Goal: Information Seeking & Learning: Check status

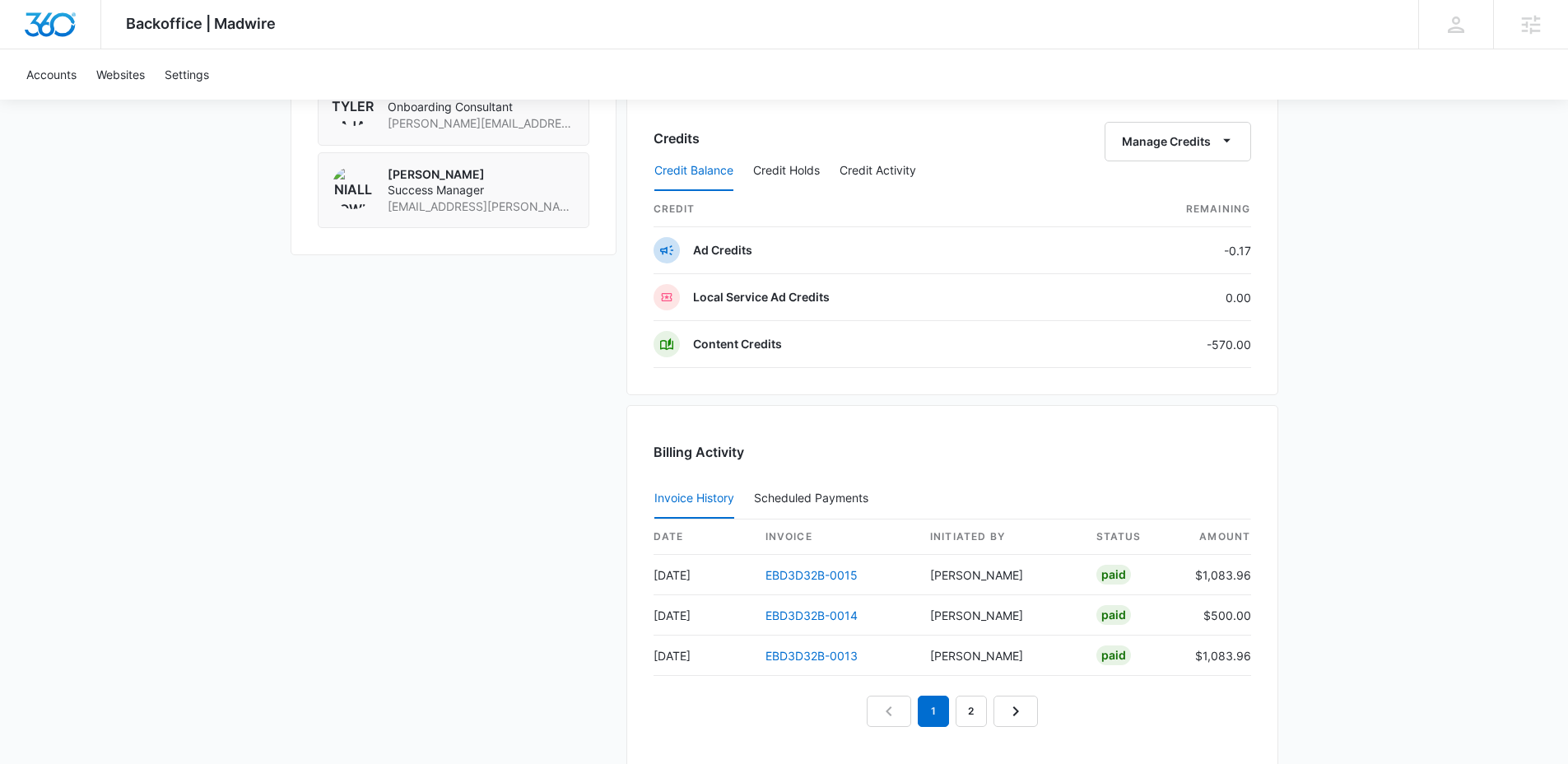
scroll to position [1560, 0]
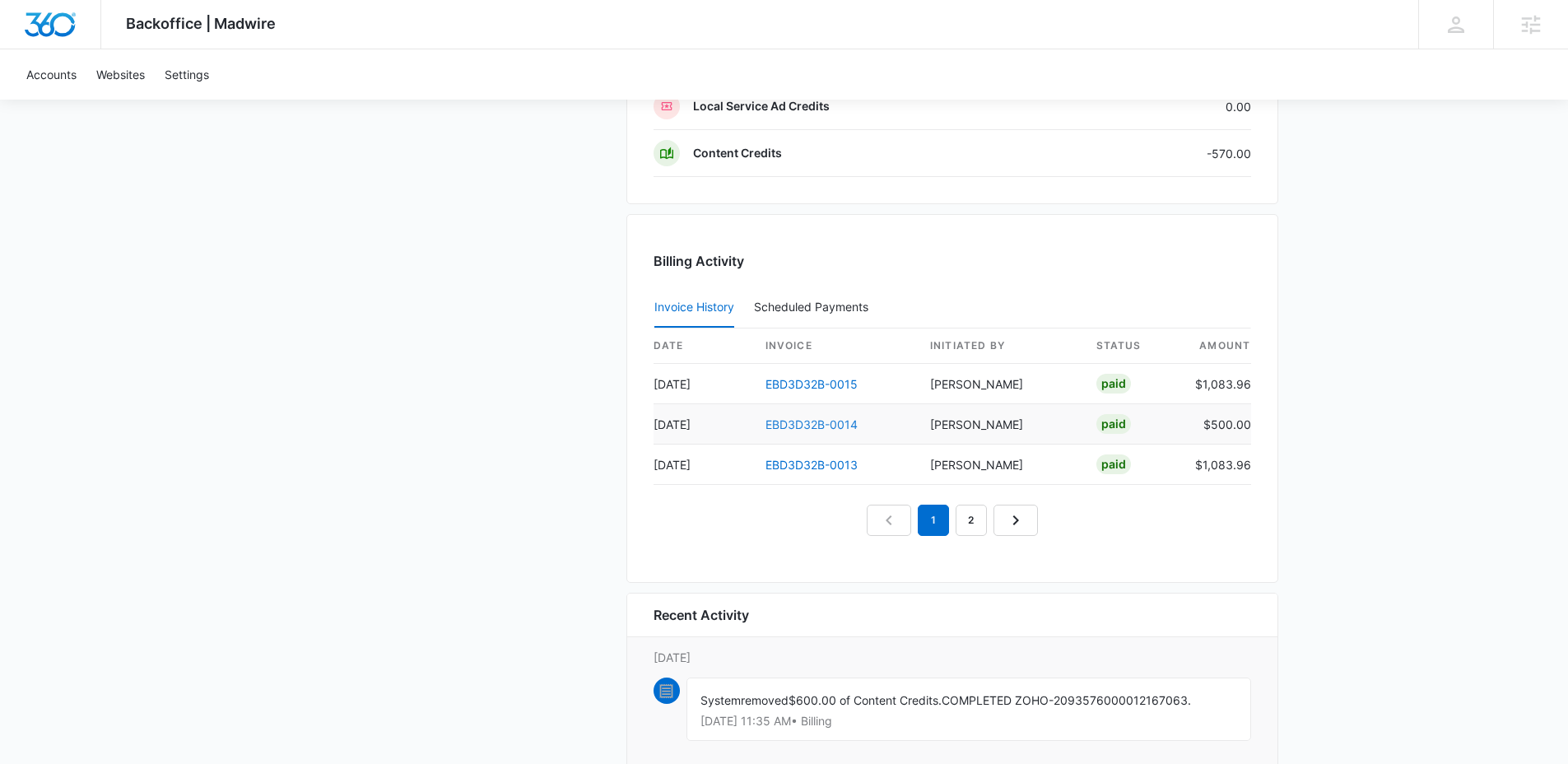
click at [818, 426] on link "EBD3D32B-0014" at bounding box center [811, 424] width 92 height 14
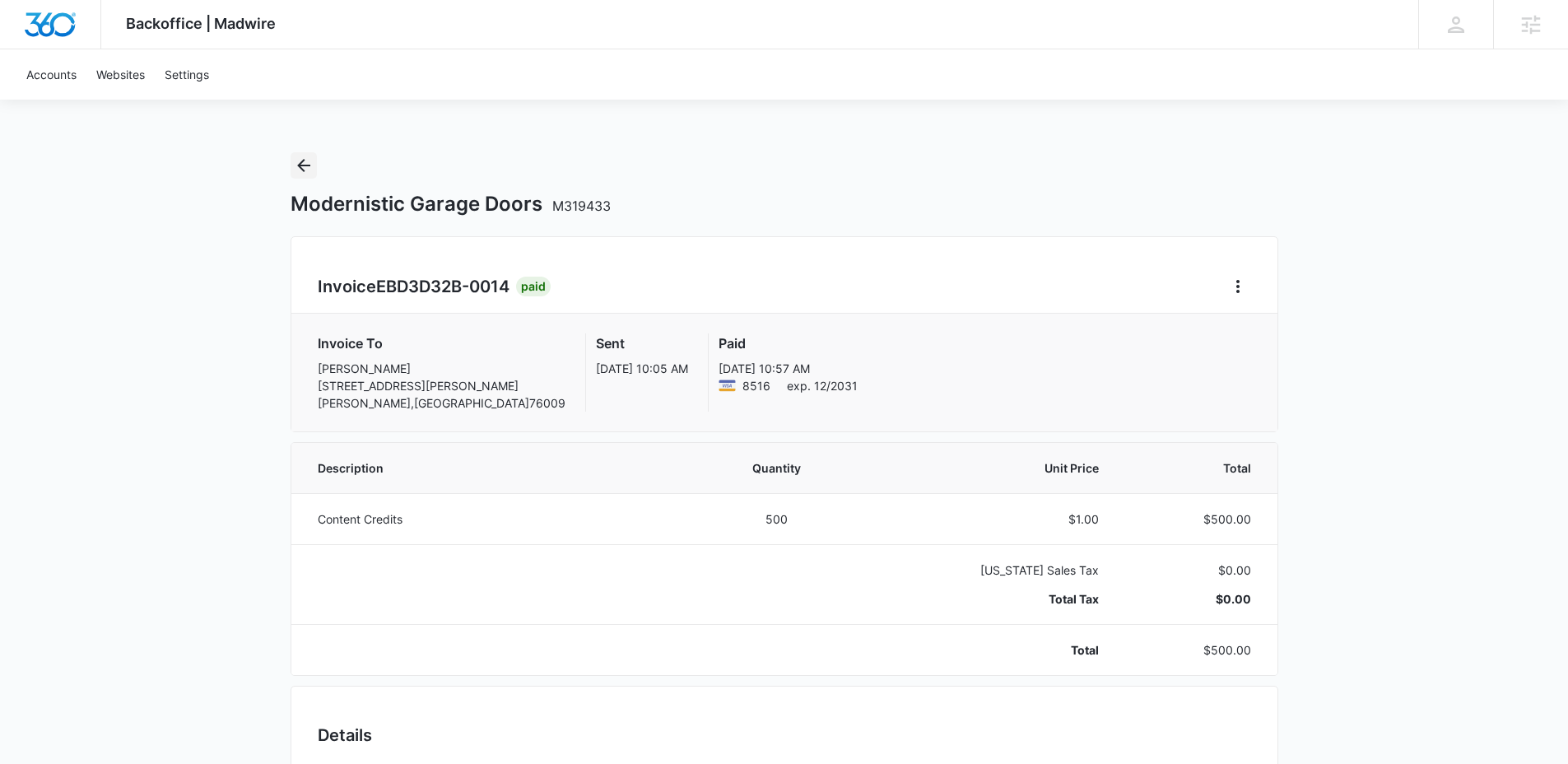
click at [305, 167] on icon "Back" at bounding box center [303, 165] width 20 height 20
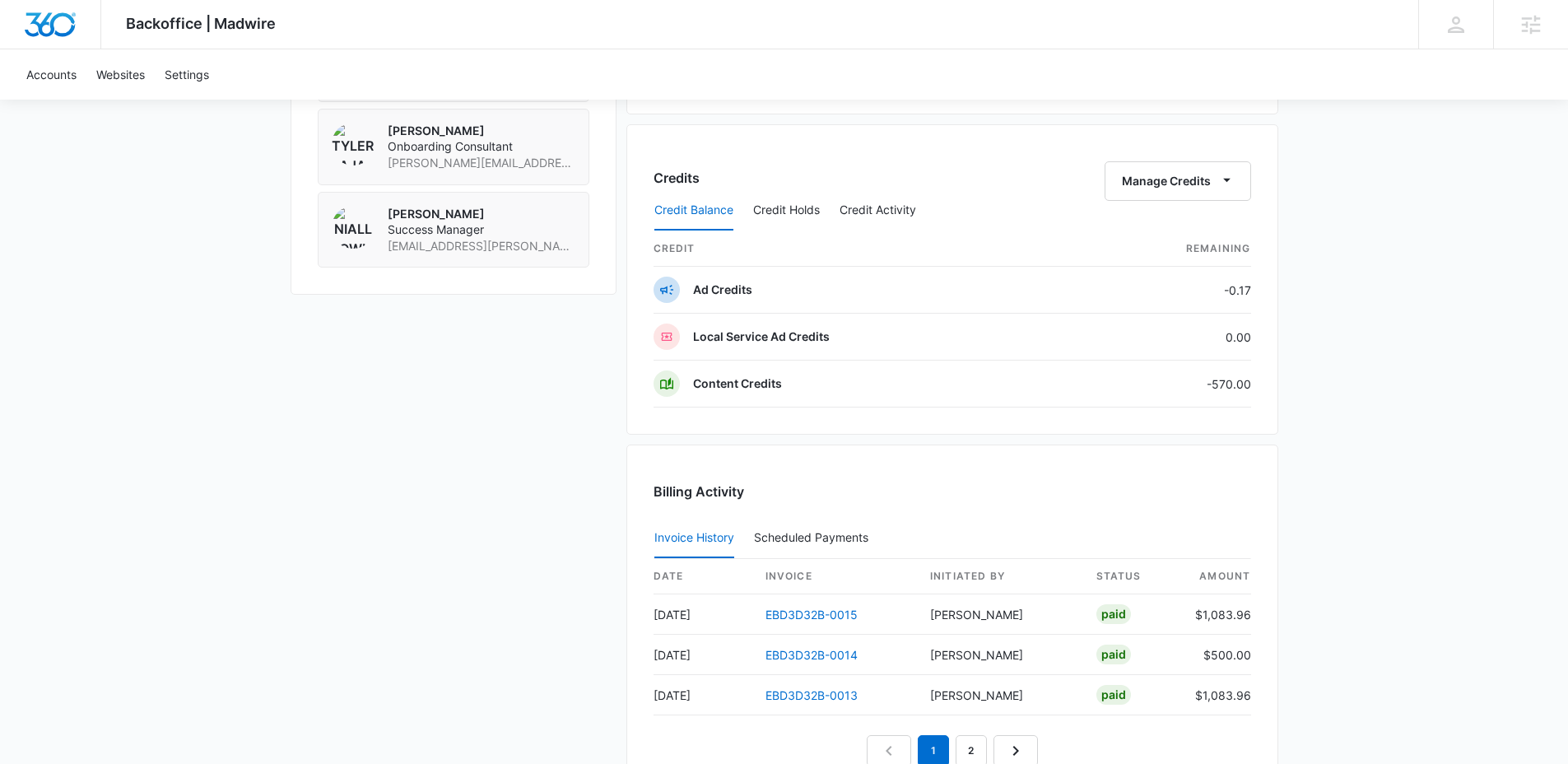
scroll to position [1362, 0]
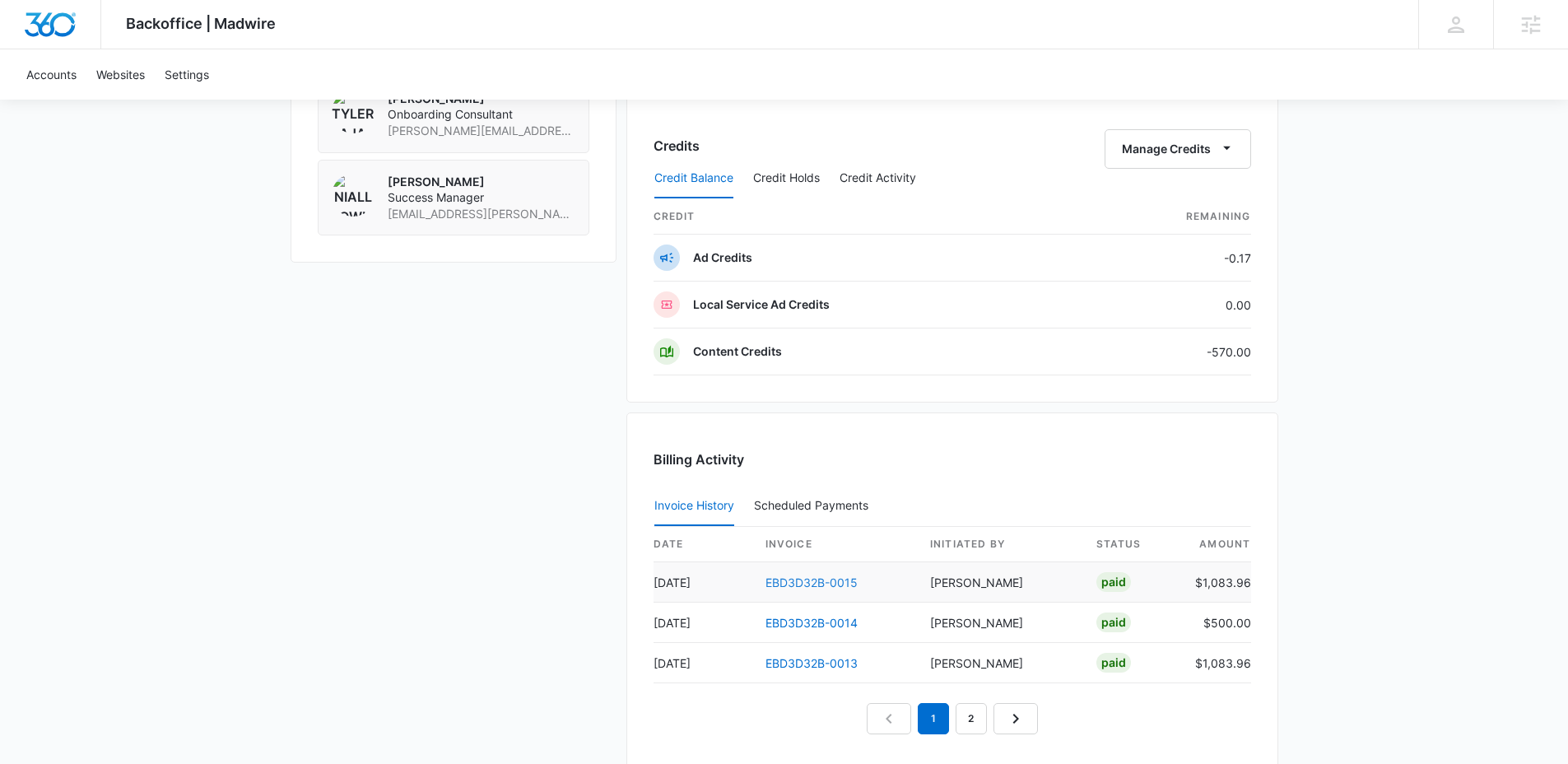
click at [833, 585] on link "EBD3D32B-0015" at bounding box center [811, 582] width 92 height 14
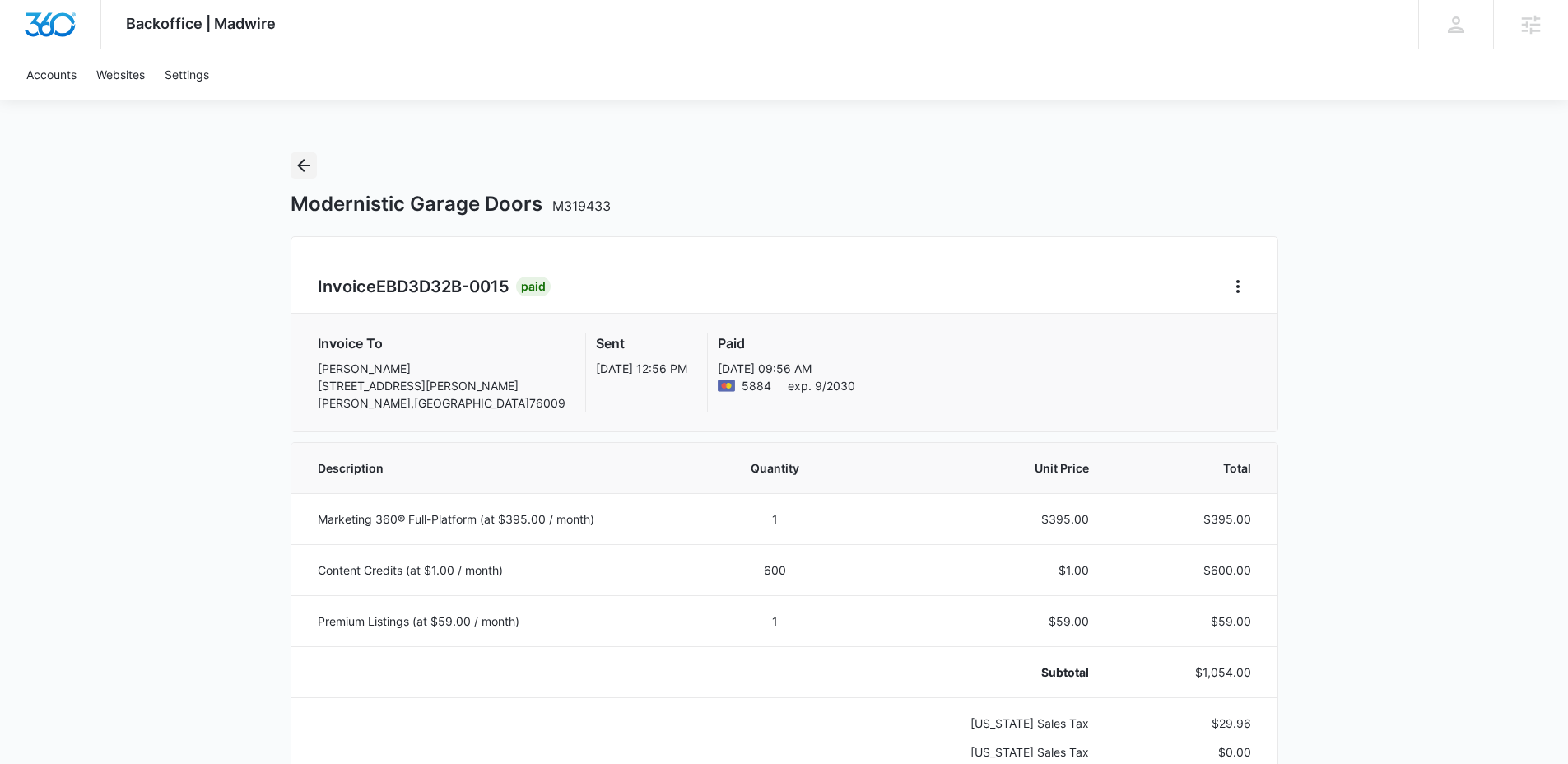
click at [305, 166] on icon "Back" at bounding box center [303, 165] width 20 height 20
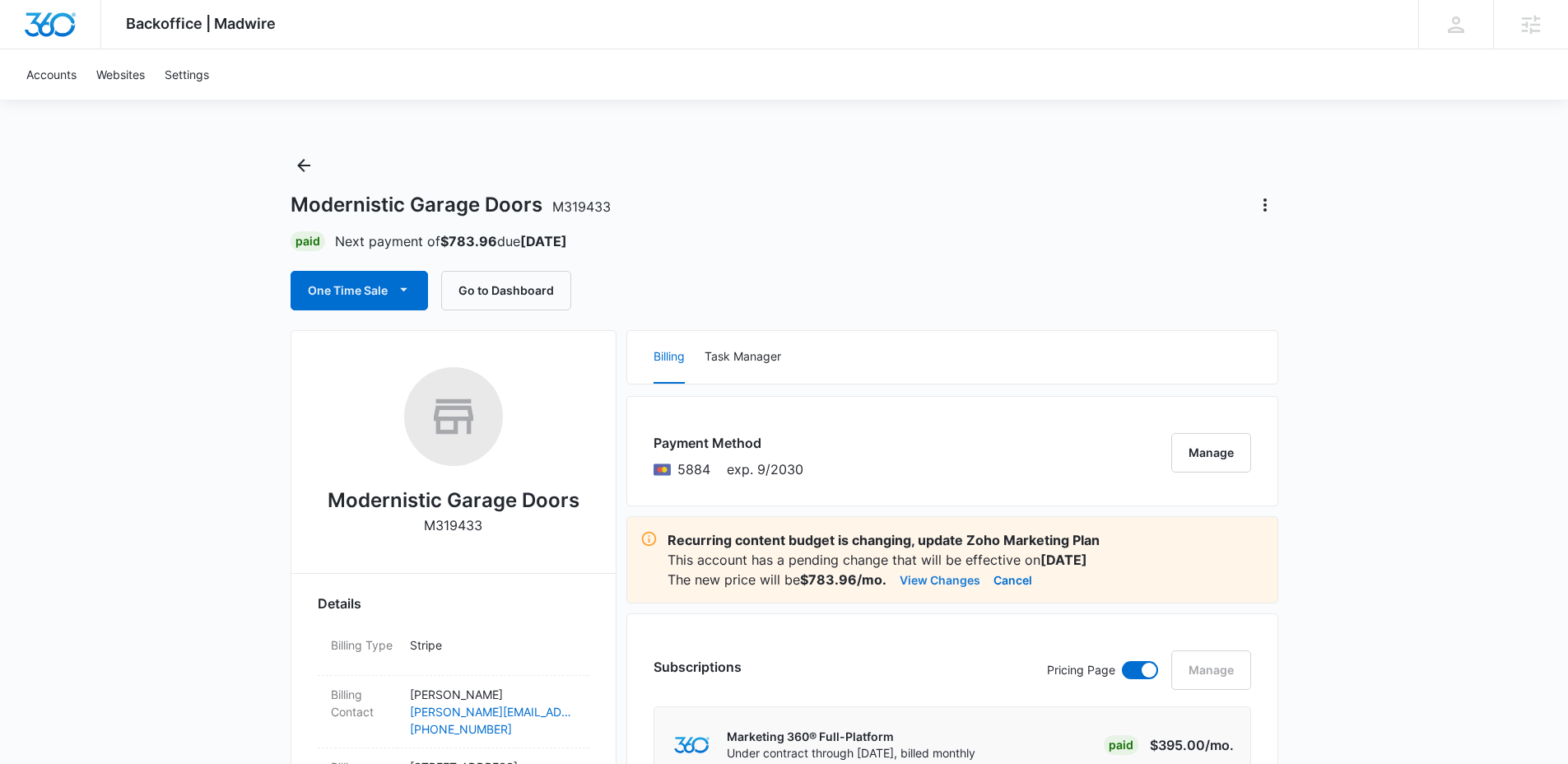
click at [933, 585] on button "View Changes" at bounding box center [939, 579] width 81 height 20
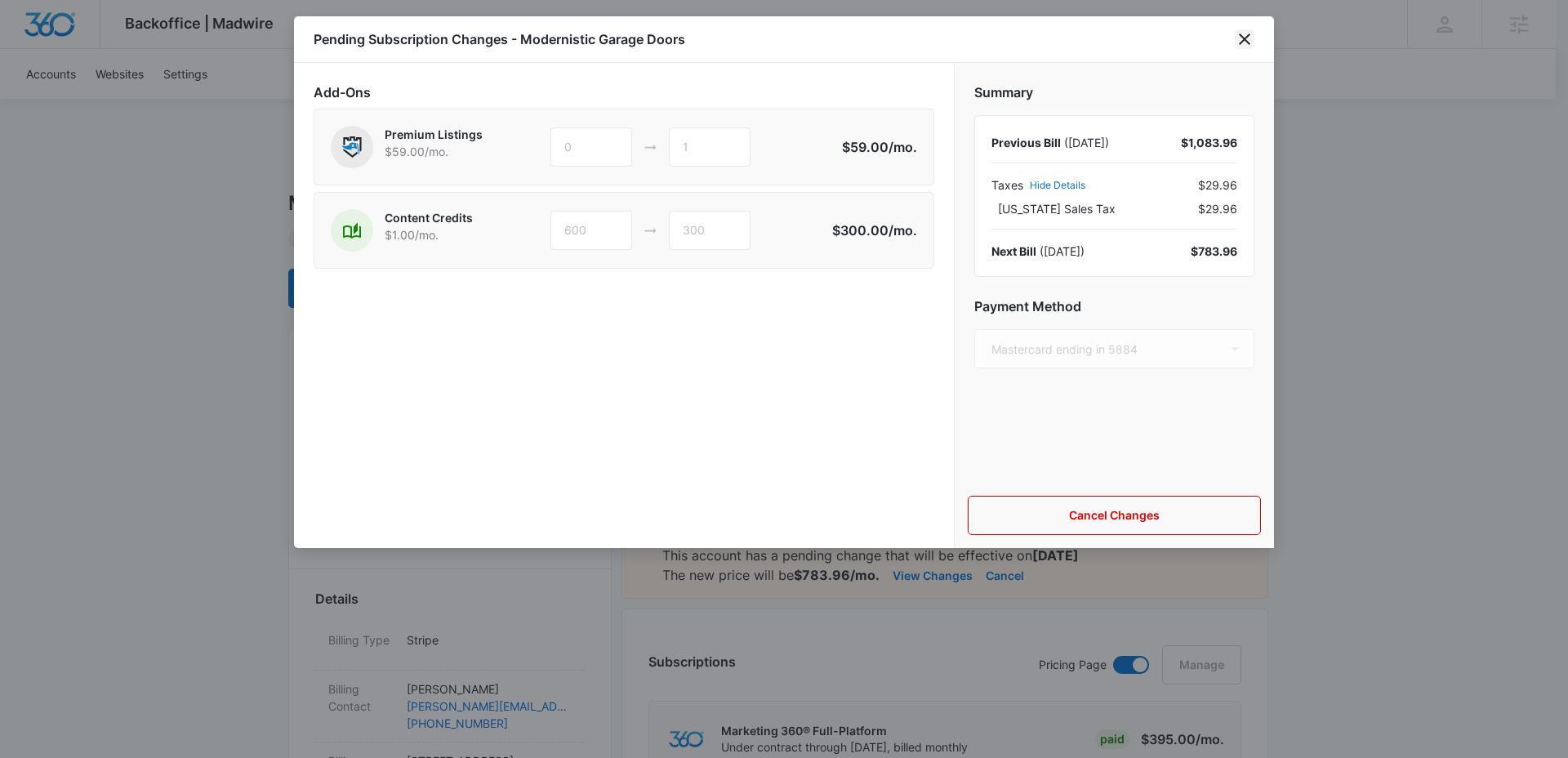
click at [1238, 45] on icon "close" at bounding box center [1244, 39] width 20 height 20
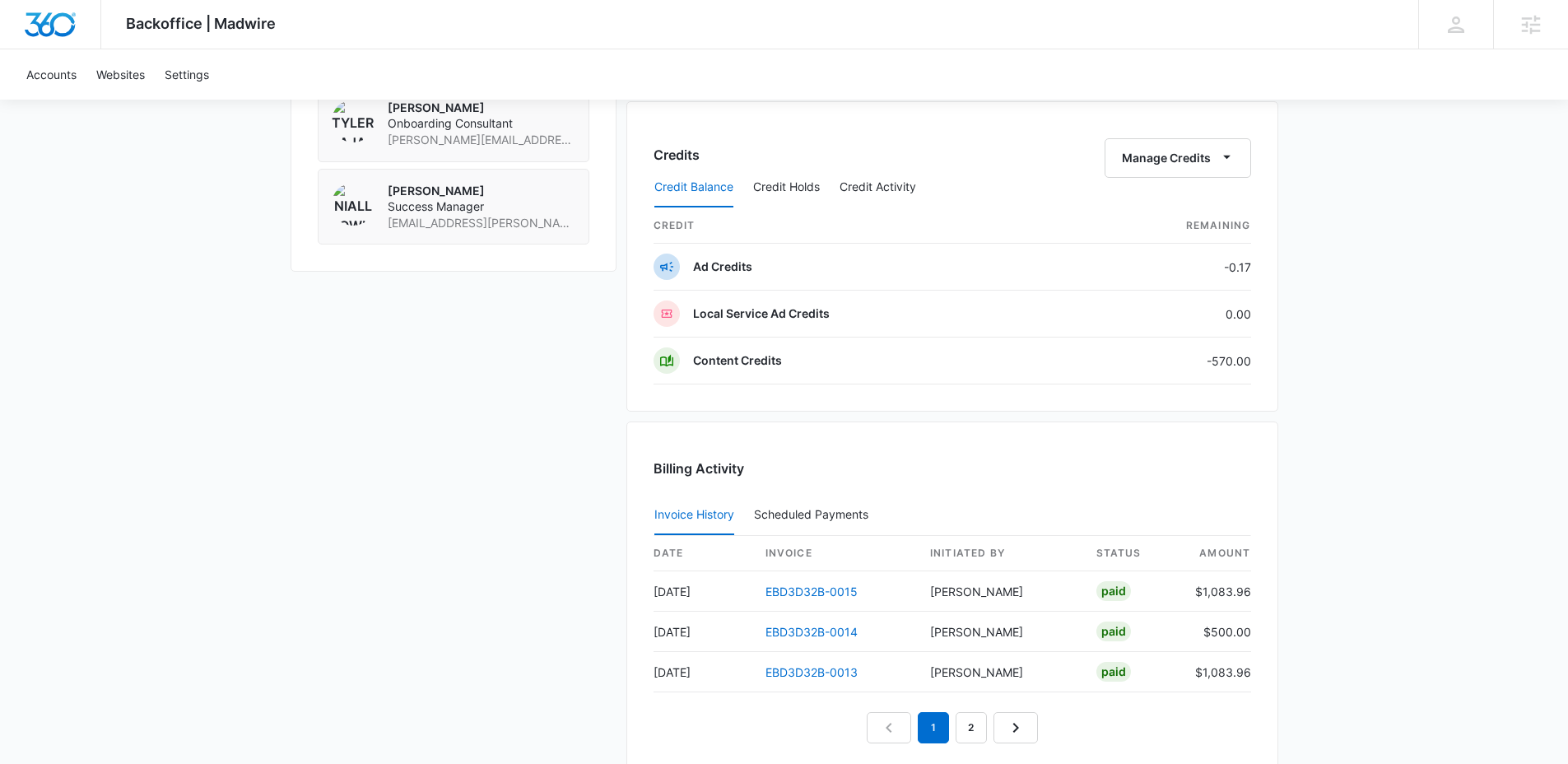
scroll to position [1226, 0]
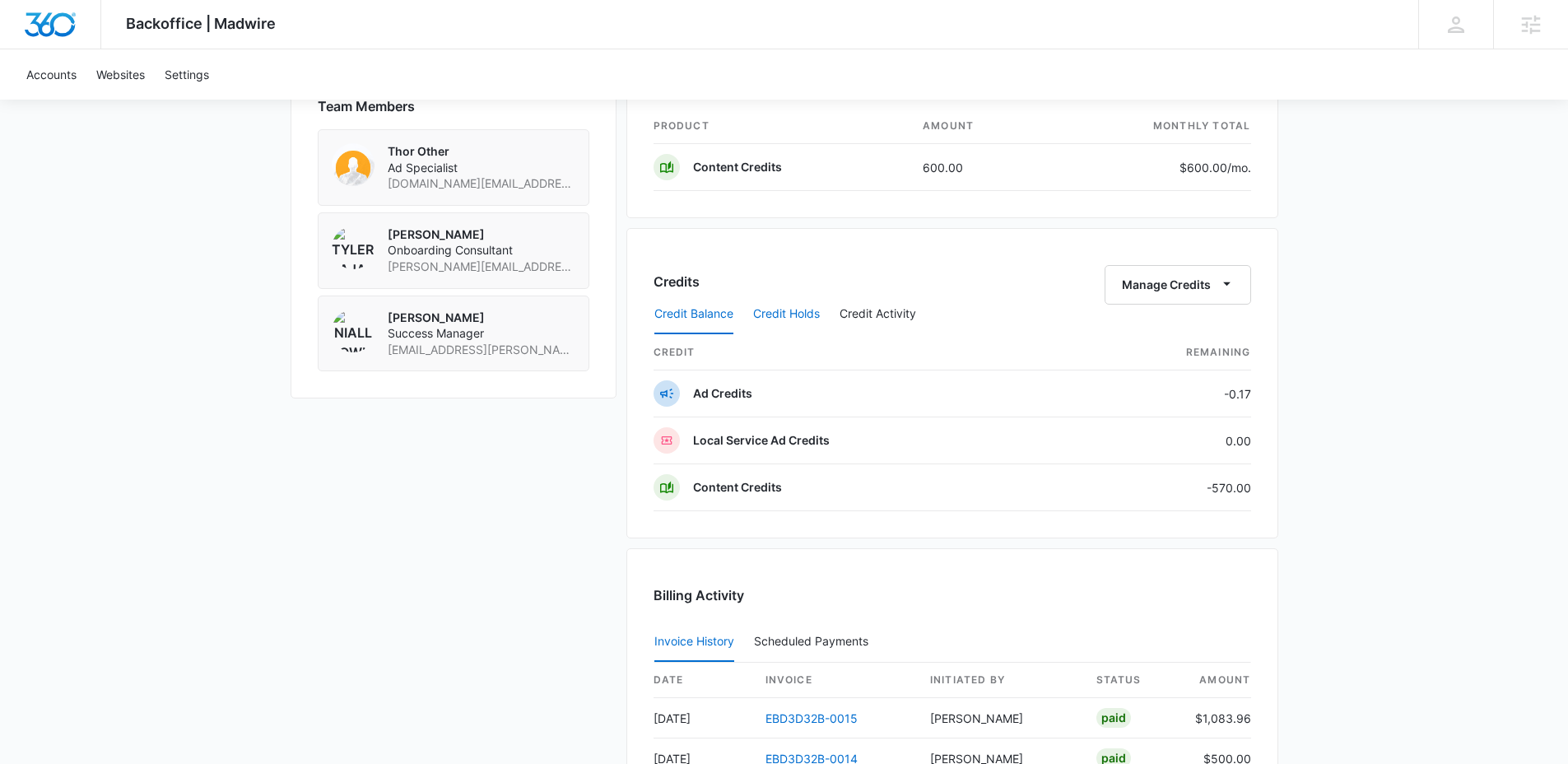
click at [785, 314] on button "Credit Holds" at bounding box center [786, 315] width 66 height 40
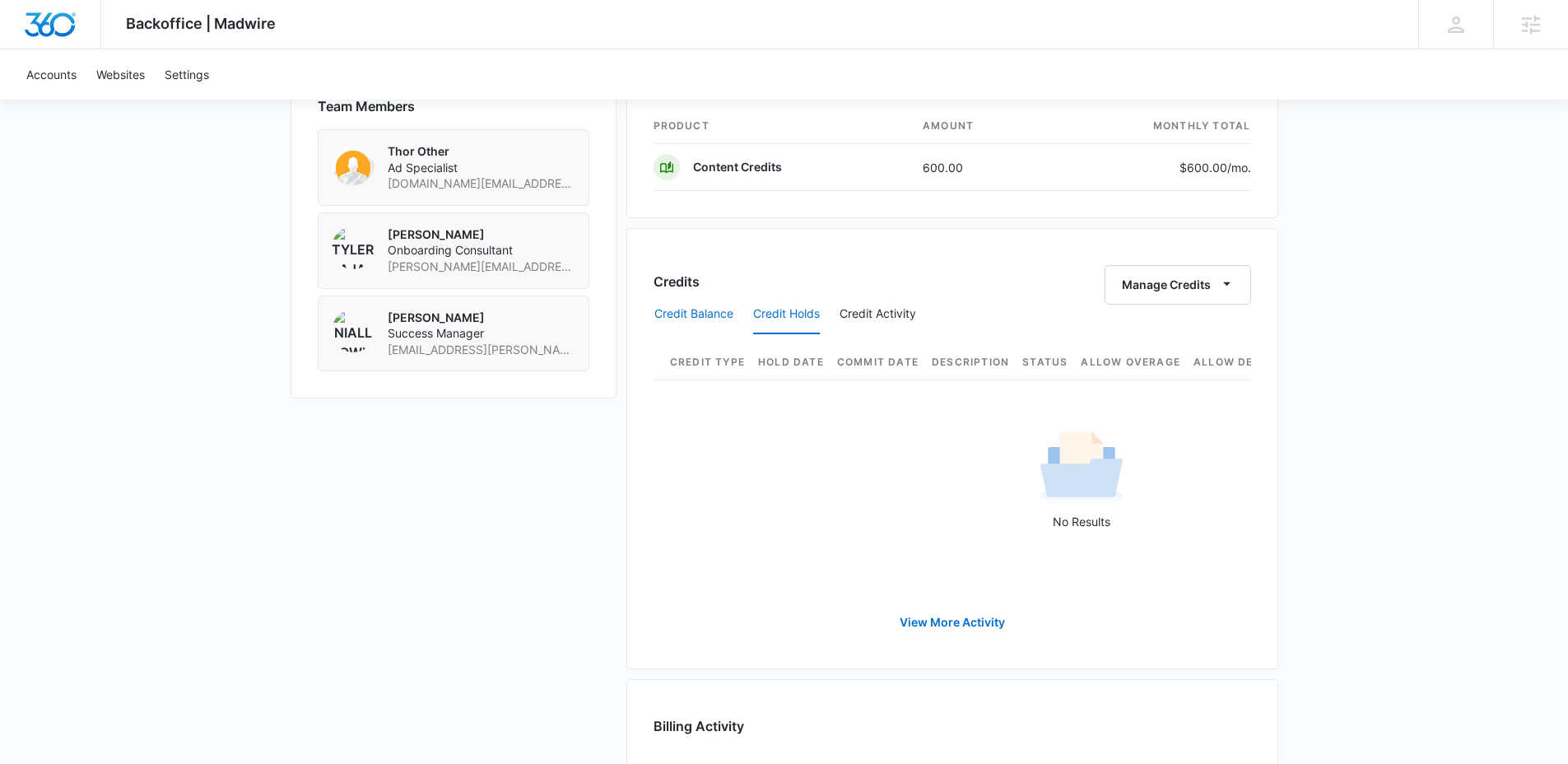
click at [698, 306] on button "Credit Balance" at bounding box center [694, 315] width 79 height 40
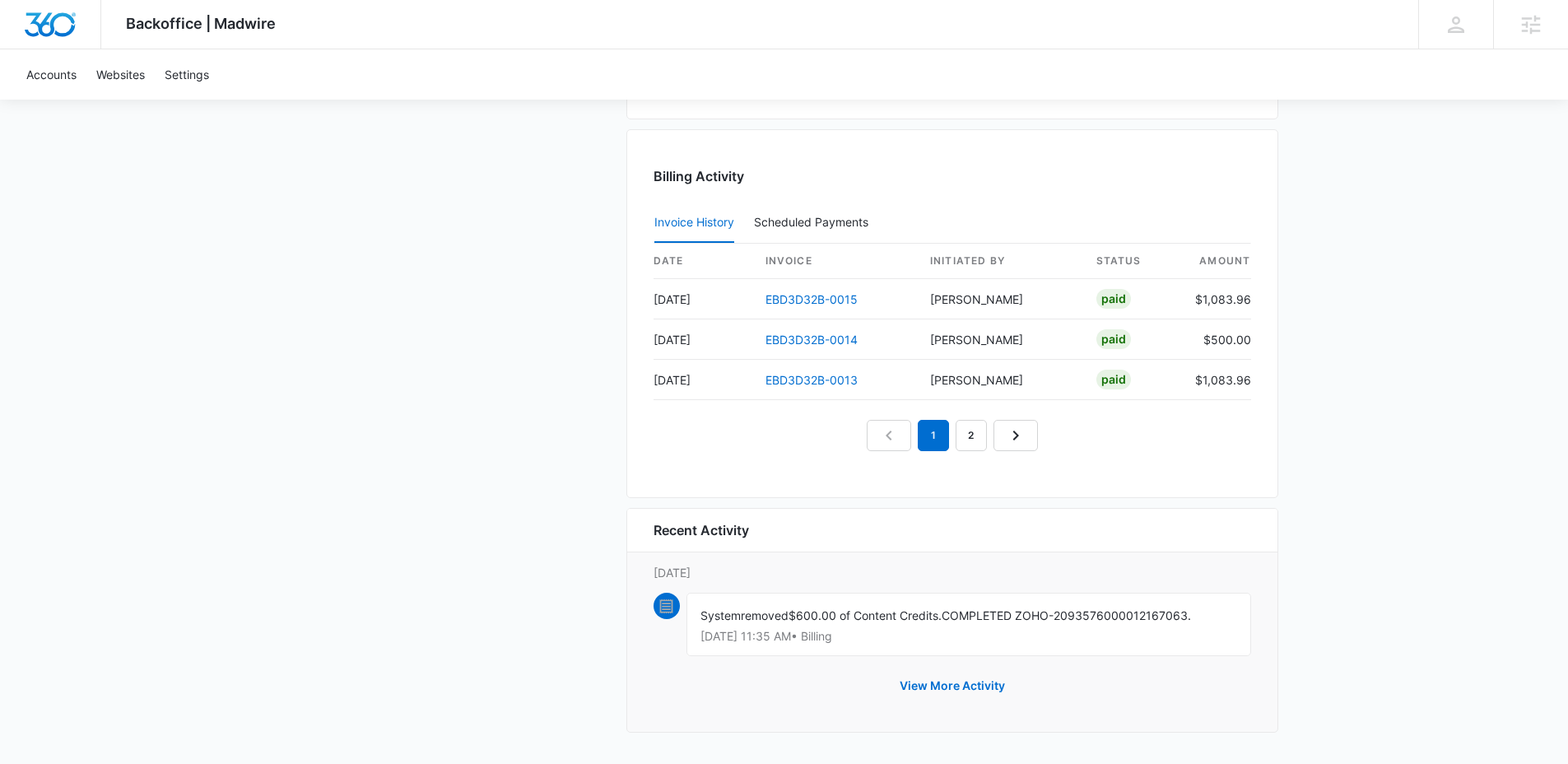
scroll to position [1138, 0]
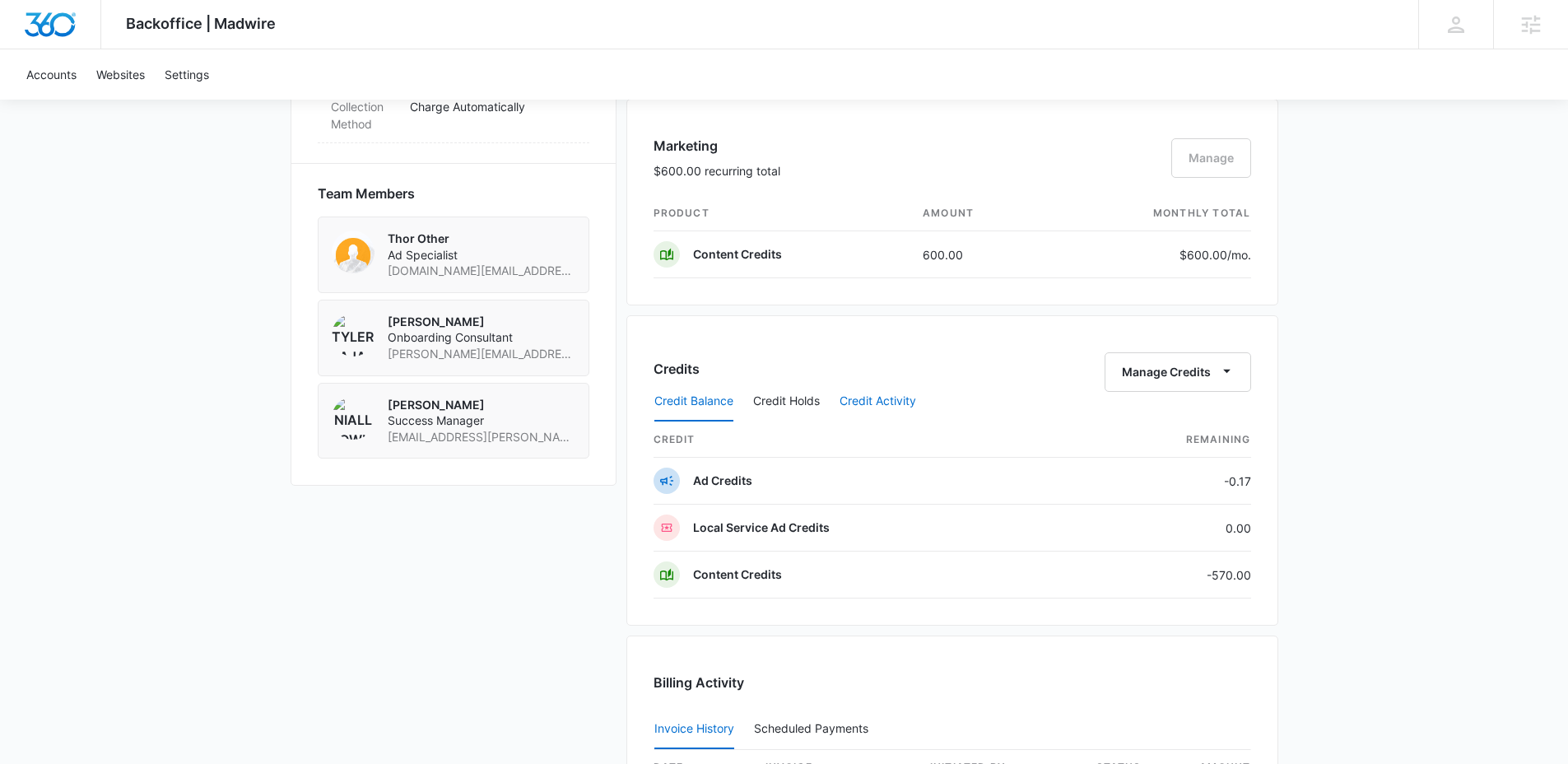
click at [882, 387] on button "Credit Activity" at bounding box center [877, 402] width 77 height 40
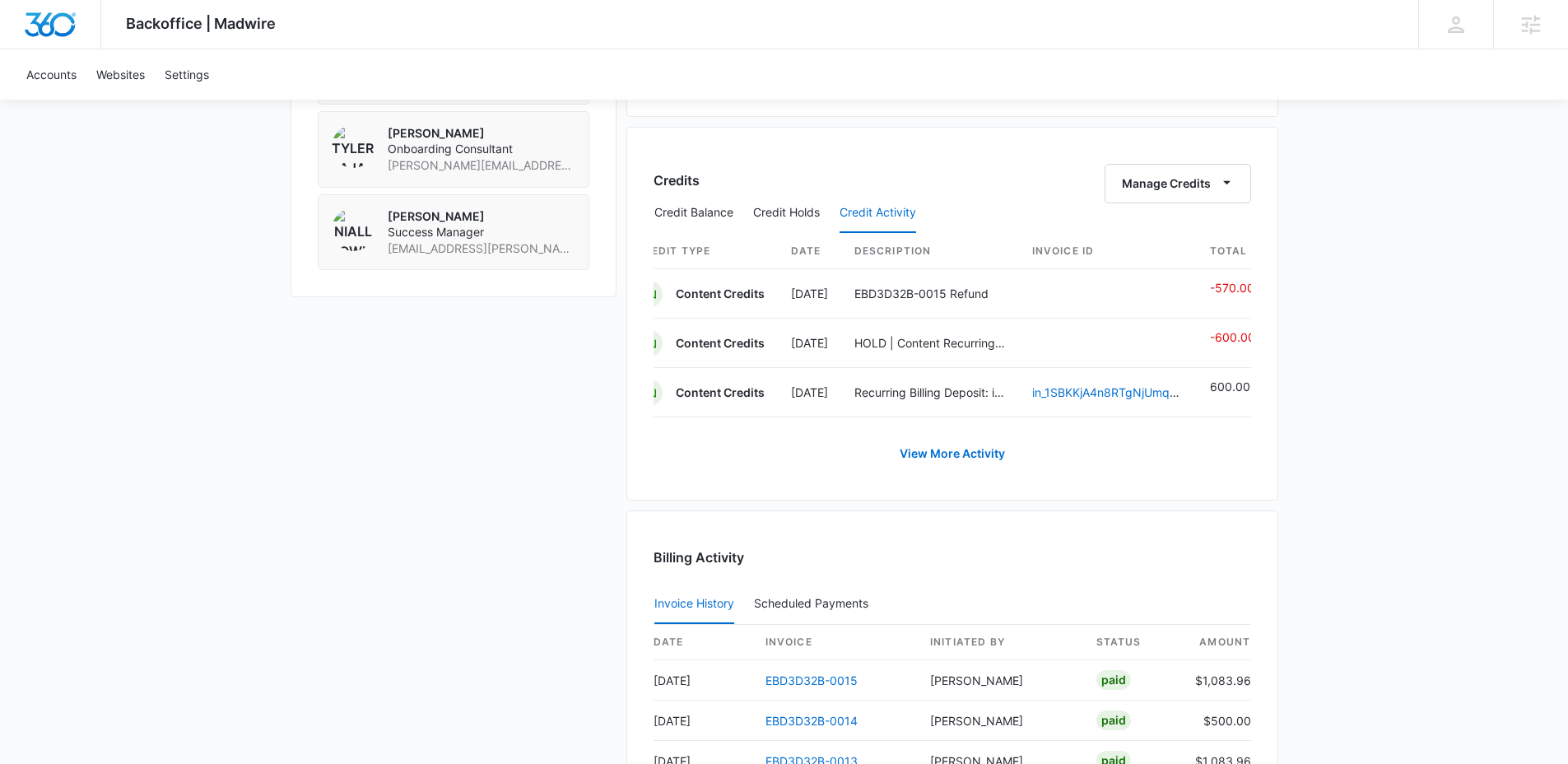
scroll to position [0, 0]
click at [964, 467] on link "View More Activity" at bounding box center [952, 454] width 138 height 40
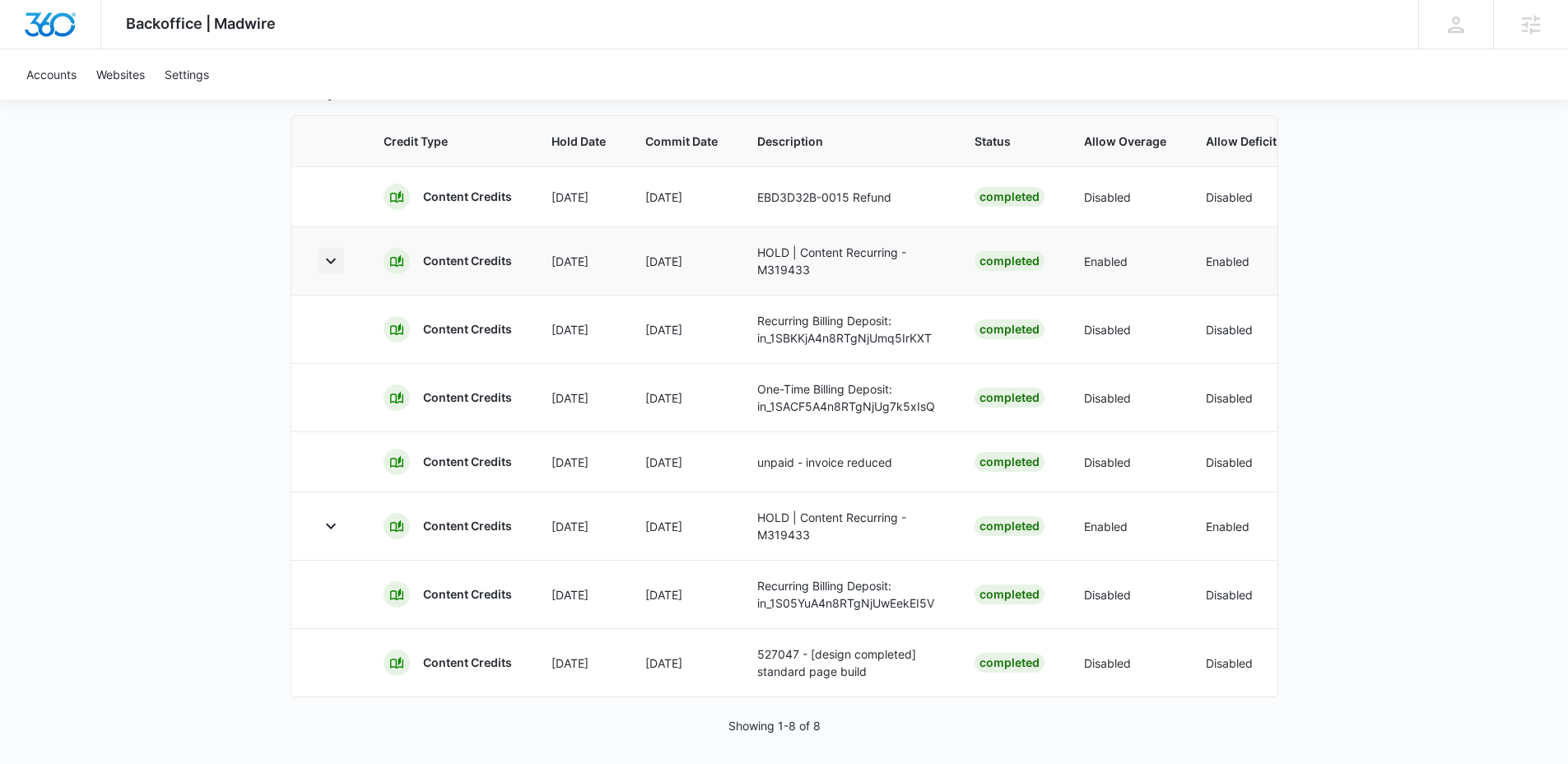
click at [335, 271] on icon "button" at bounding box center [331, 261] width 20 height 20
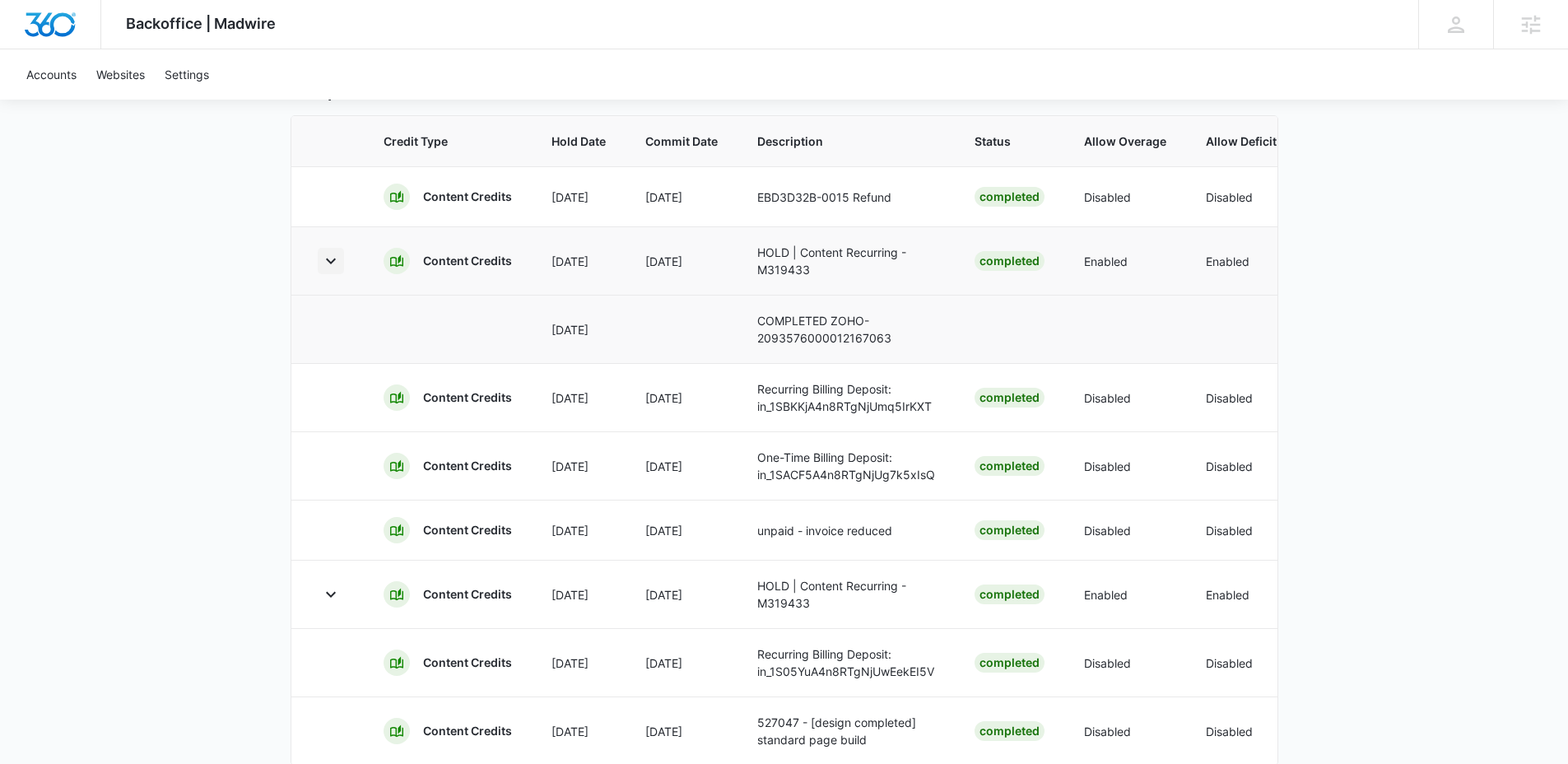
click at [333, 271] on icon "button" at bounding box center [331, 261] width 20 height 20
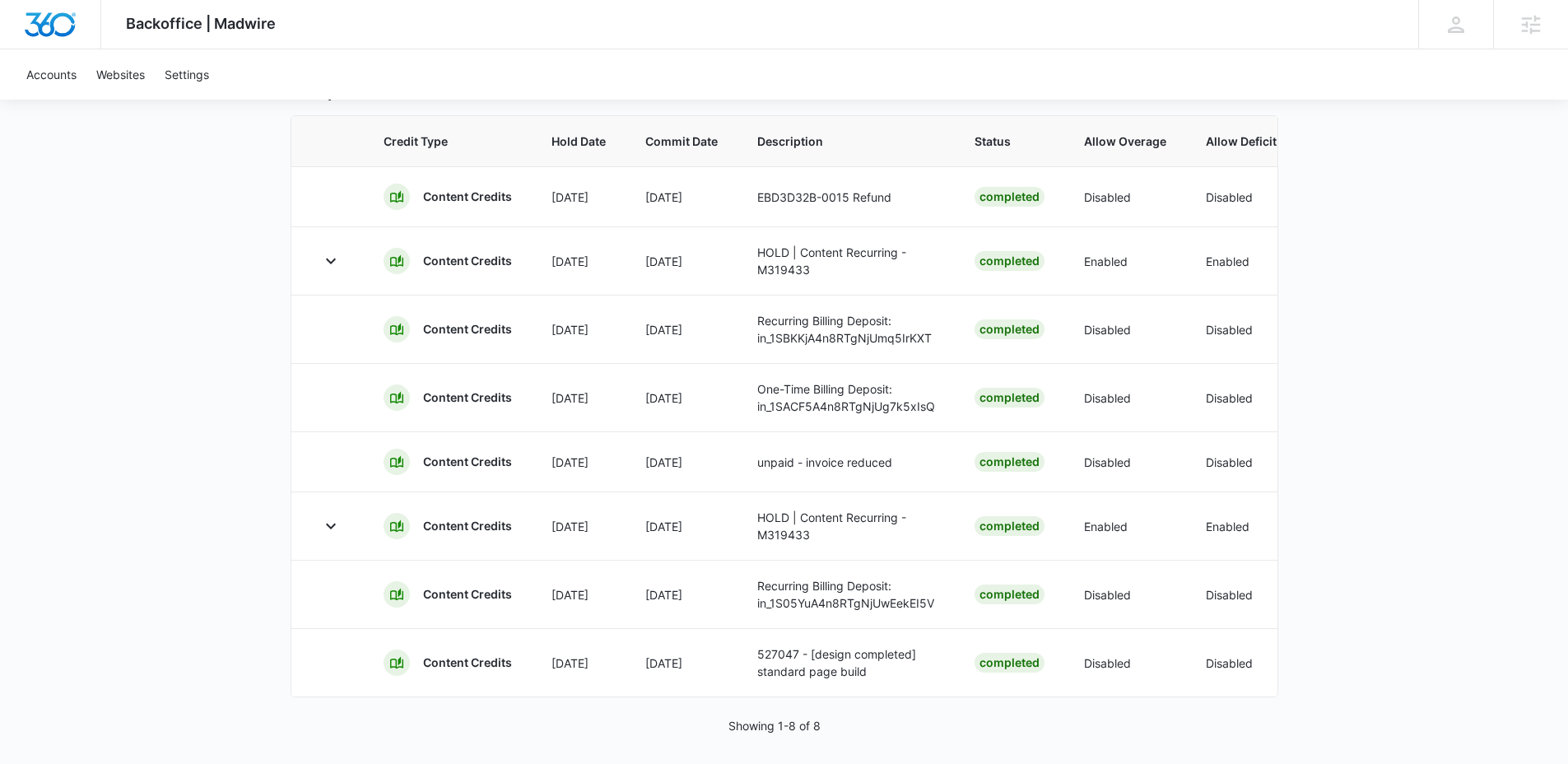
click at [223, 546] on div "Backoffice | Madwire Apps Settings NF [PERSON_NAME] [EMAIL_ADDRESS][PERSON_NAME…" at bounding box center [784, 137] width 1568 height 1274
click at [182, 388] on div "Backoffice | Madwire Apps Settings NF [PERSON_NAME] [EMAIL_ADDRESS][PERSON_NAME…" at bounding box center [784, 137] width 1568 height 1274
